Goal: Task Accomplishment & Management: Manage account settings

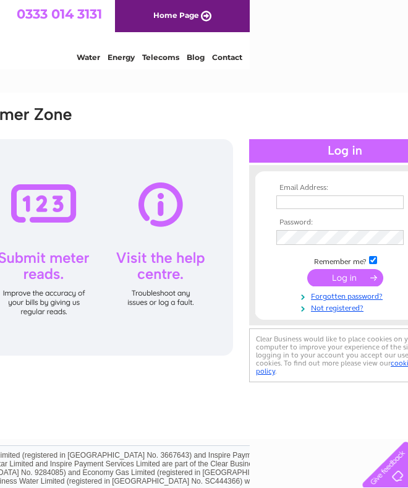
scroll to position [0, 204]
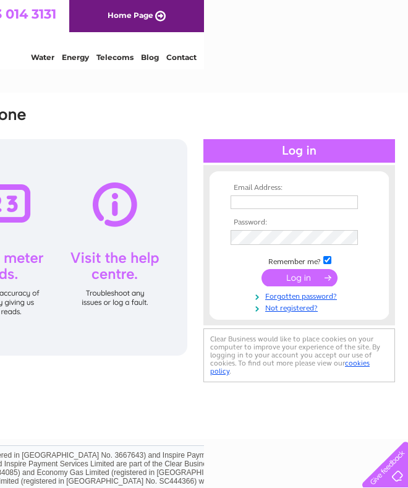
click at [269, 203] on input "text" at bounding box center [294, 202] width 127 height 14
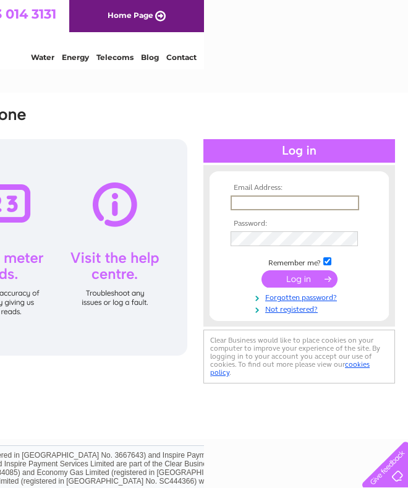
type input "[EMAIL_ADDRESS][DOMAIN_NAME]"
click at [299, 279] on input "submit" at bounding box center [299, 278] width 76 height 17
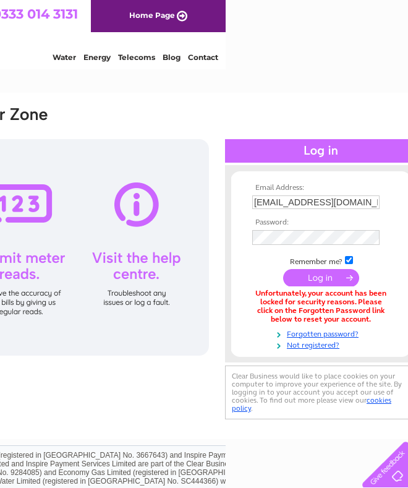
scroll to position [0, 204]
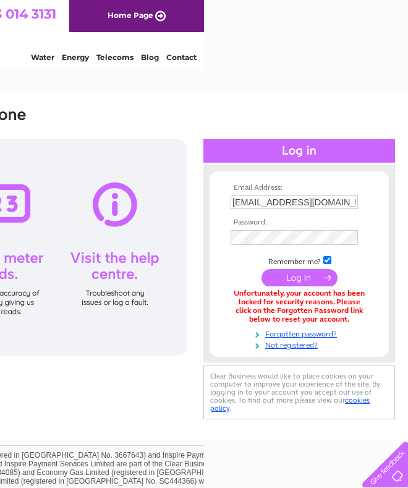
click at [307, 274] on input "submit" at bounding box center [299, 277] width 76 height 17
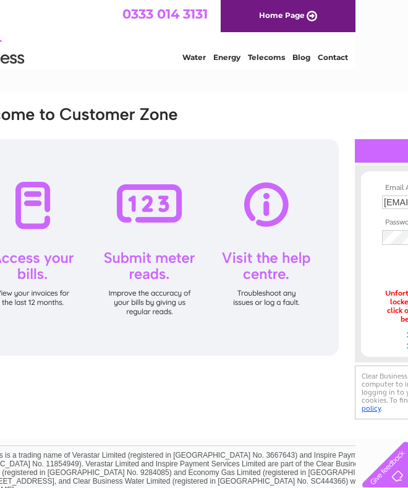
scroll to position [0, 204]
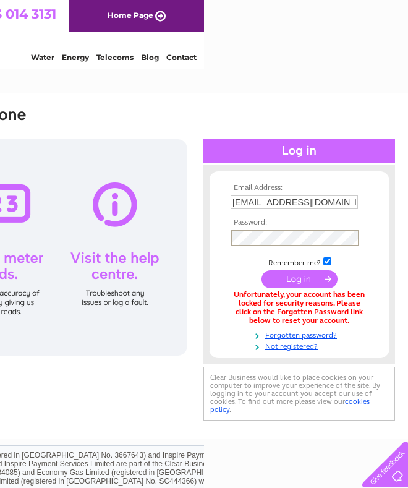
click at [308, 281] on input "submit" at bounding box center [299, 278] width 76 height 17
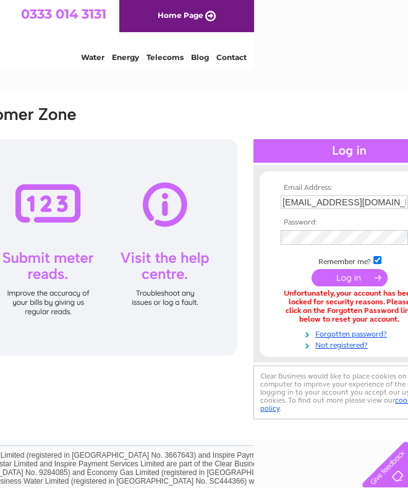
scroll to position [0, 204]
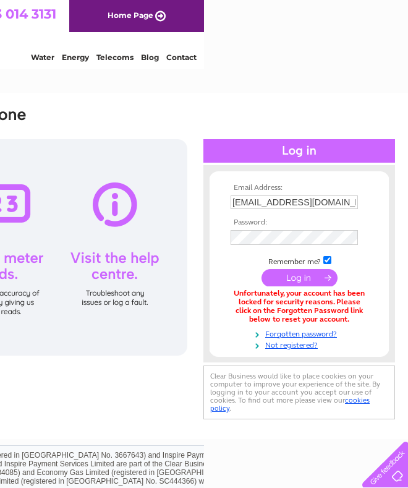
click at [141, 406] on div "Email Address: [EMAIL_ADDRESS][DOMAIN_NAME] Password:" at bounding box center [102, 263] width 588 height 317
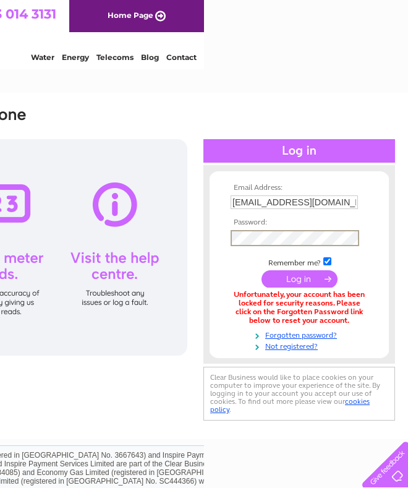
click at [387, 295] on form "Email Address: [EMAIL_ADDRESS][DOMAIN_NAME] Password:" at bounding box center [299, 267] width 179 height 167
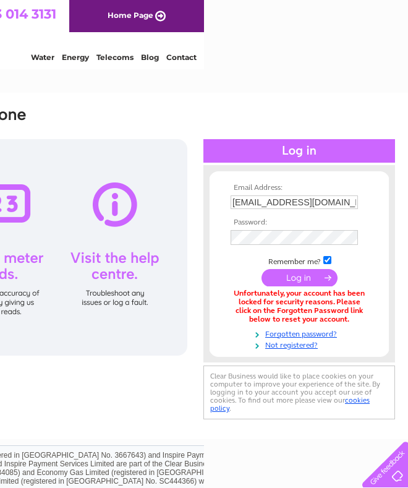
click at [331, 335] on link "Forgotten password?" at bounding box center [301, 333] width 140 height 12
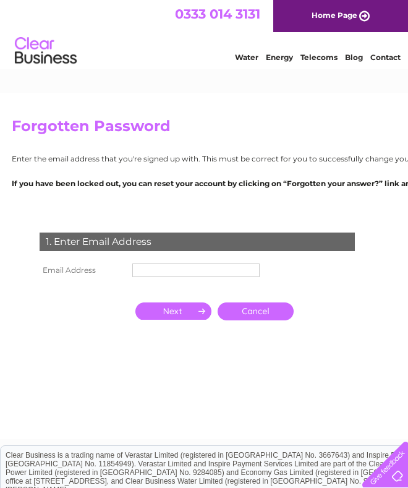
click at [188, 269] on input "text" at bounding box center [195, 270] width 127 height 14
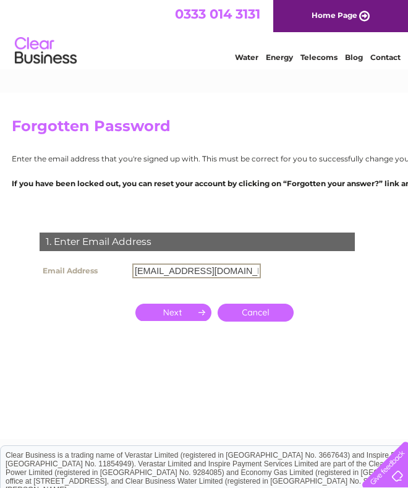
type input "[EMAIL_ADDRESS][DOMAIN_NAME]"
click at [270, 313] on link "Cancel" at bounding box center [256, 312] width 76 height 18
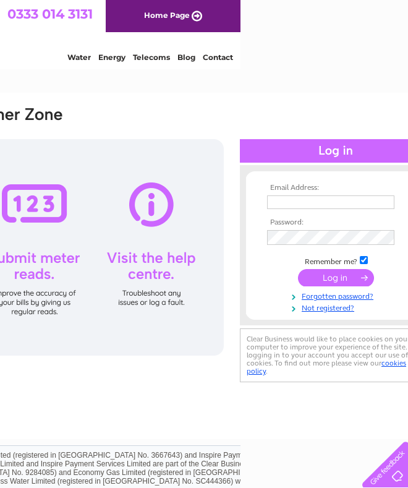
scroll to position [0, 204]
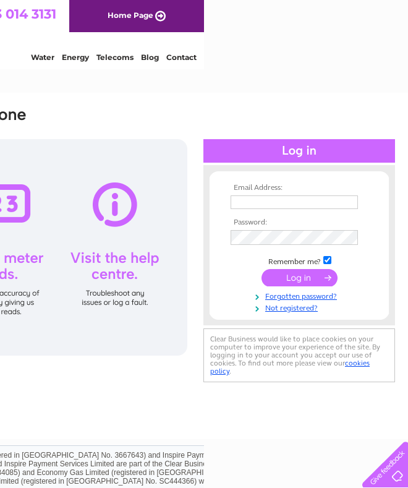
click at [294, 204] on input "text" at bounding box center [294, 202] width 127 height 14
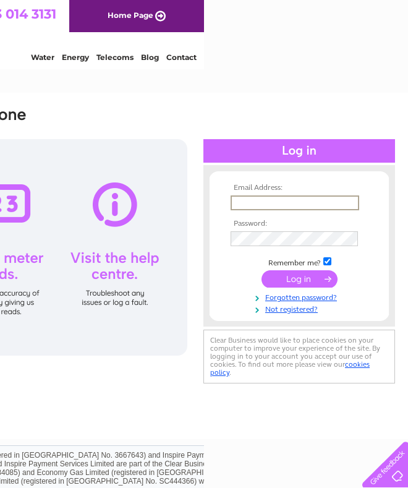
type input "bonner543@yahoo.co.uk"
click at [299, 279] on input "submit" at bounding box center [299, 278] width 76 height 17
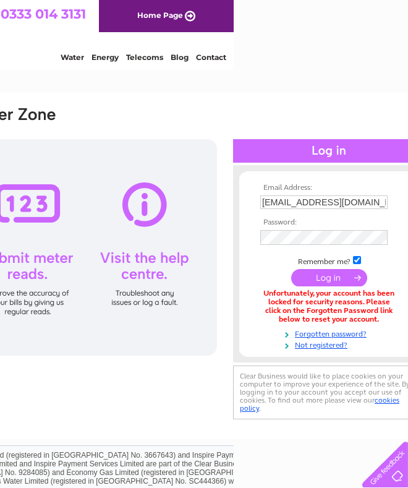
scroll to position [0, 204]
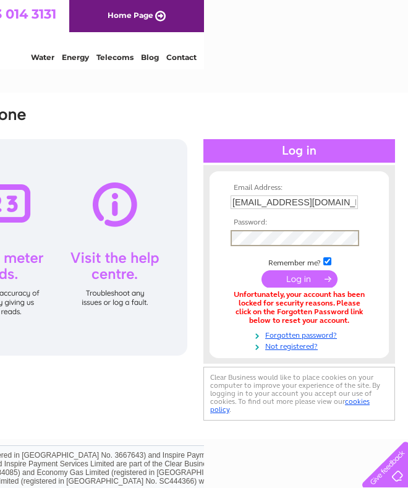
click at [396, 290] on div "Email Address: bonner543@yahoo.co.uk Password:" at bounding box center [102, 266] width 612 height 346
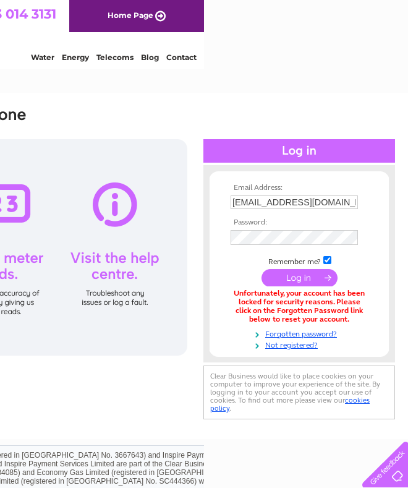
click at [331, 334] on link "Forgotten password?" at bounding box center [301, 333] width 140 height 12
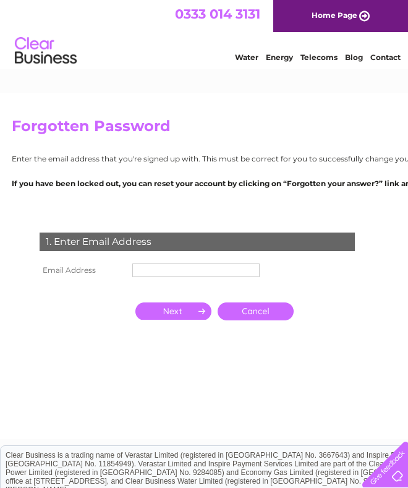
click at [181, 269] on input "text" at bounding box center [195, 270] width 127 height 14
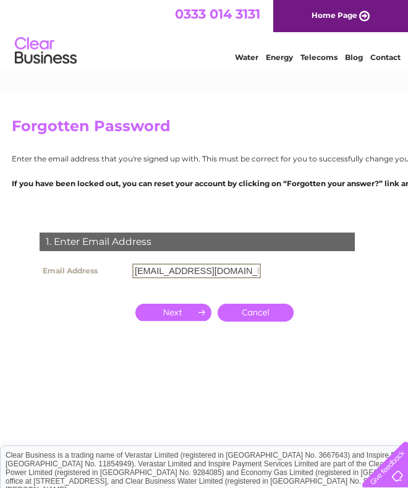
type input "[EMAIL_ADDRESS][DOMAIN_NAME]"
click at [181, 312] on input "button" at bounding box center [173, 311] width 76 height 17
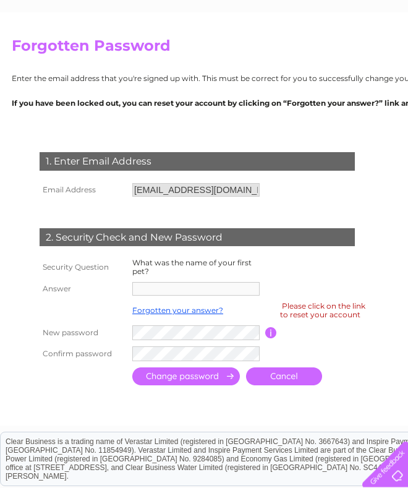
scroll to position [77, 0]
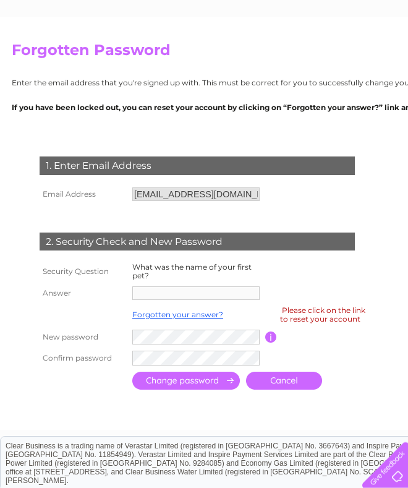
click at [188, 245] on div "2. Security Check and New Password" at bounding box center [197, 241] width 315 height 19
click at [82, 272] on th "Security Question" at bounding box center [82, 270] width 93 height 23
click at [179, 272] on td "What was the name of your first pet?" at bounding box center [197, 270] width 136 height 23
click at [204, 302] on td "Forgotten your answer?" at bounding box center [197, 313] width 136 height 23
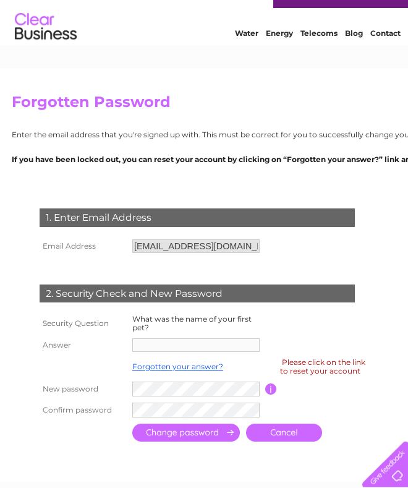
scroll to position [24, 0]
click at [189, 352] on td at bounding box center [197, 345] width 136 height 20
click at [190, 352] on td at bounding box center [197, 345] width 136 height 20
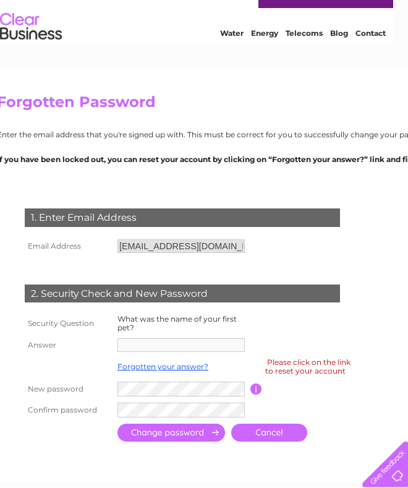
scroll to position [24, 15]
click at [178, 368] on link "Forgotten your answer?" at bounding box center [162, 366] width 91 height 9
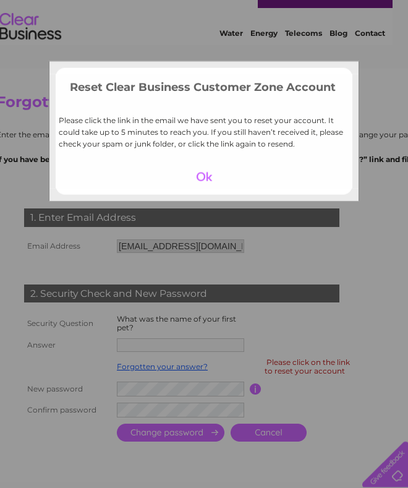
click at [209, 179] on div at bounding box center [204, 176] width 76 height 17
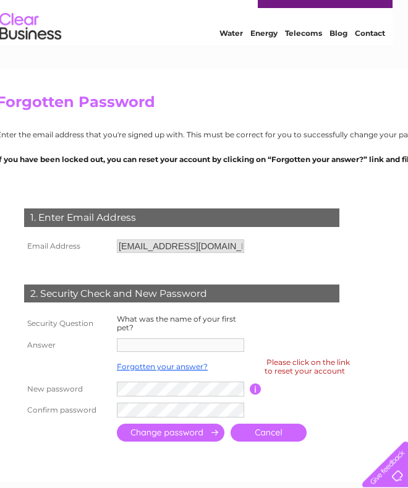
click at [174, 368] on link "Forgotten your answer?" at bounding box center [162, 366] width 91 height 9
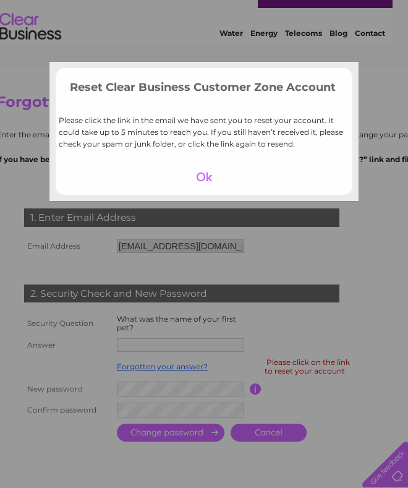
click at [211, 182] on div at bounding box center [204, 176] width 76 height 17
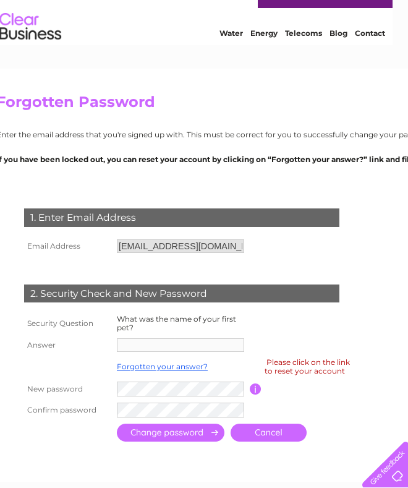
click at [166, 368] on link "Forgotten your answer?" at bounding box center [162, 366] width 91 height 9
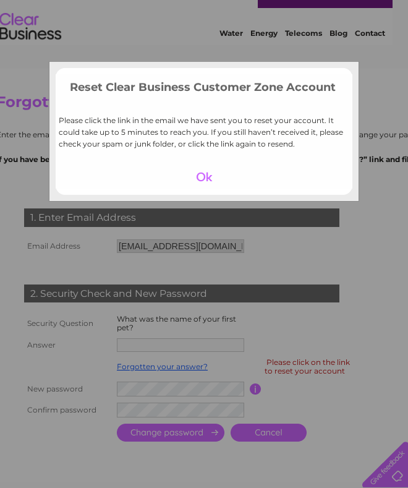
click at [209, 178] on div at bounding box center [204, 176] width 76 height 17
